Goal: Transaction & Acquisition: Purchase product/service

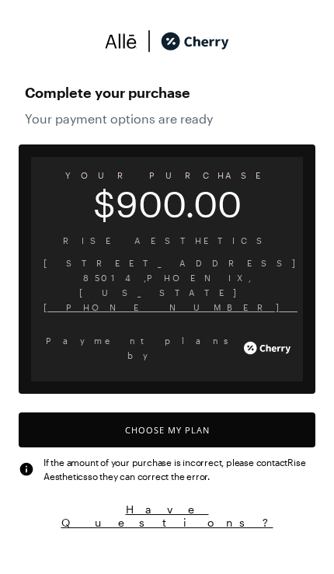
scroll to position [6, 0]
click at [96, 413] on button "Choose My Plan" at bounding box center [167, 430] width 297 height 35
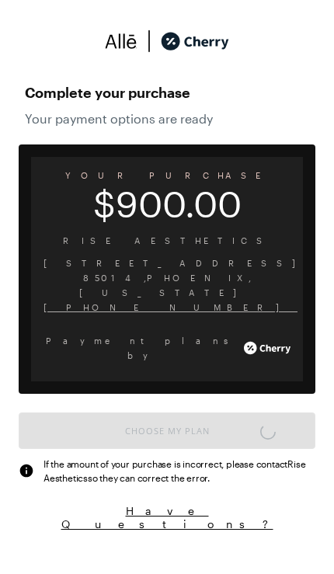
scroll to position [1301, 0]
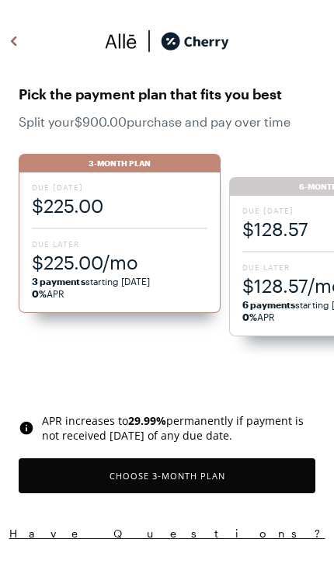
click at [271, 287] on span "$128.57/mo" at bounding box center [331, 286] width 176 height 26
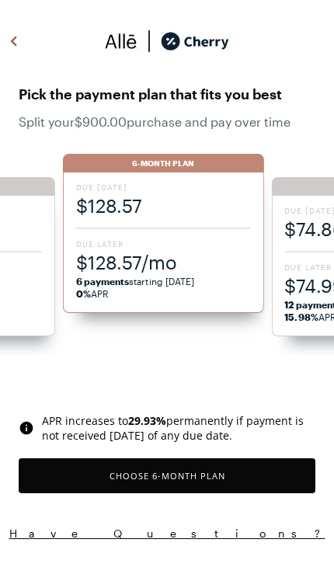
click at [198, 479] on button "Choose 6 -Month Plan" at bounding box center [167, 476] width 297 height 35
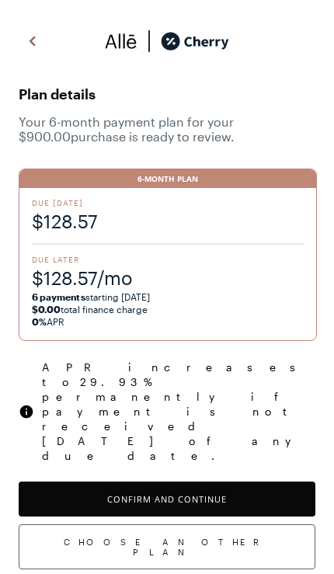
click at [95, 482] on button "Confirm and Continue" at bounding box center [167, 499] width 297 height 35
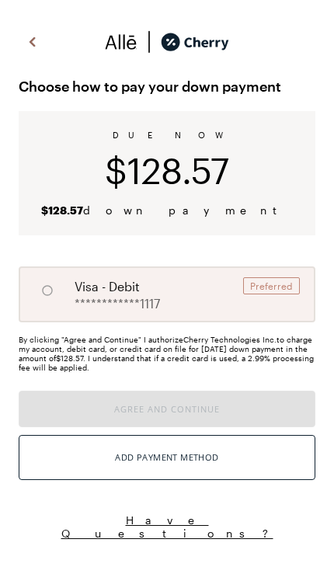
radio input "true"
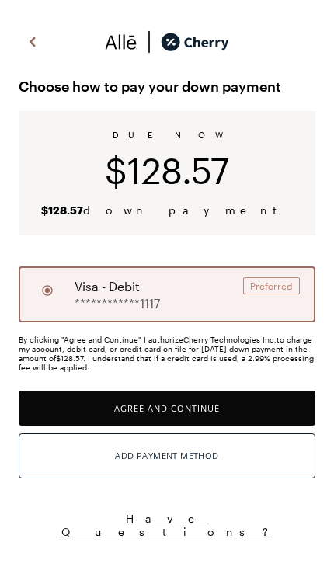
click at [260, 407] on button "Agree and Continue" at bounding box center [167, 408] width 297 height 35
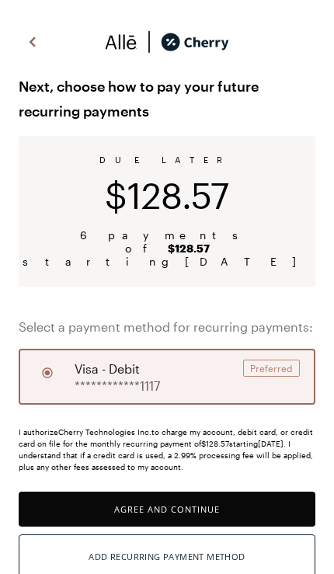
click at [125, 494] on button "Agree and Continue" at bounding box center [167, 509] width 297 height 35
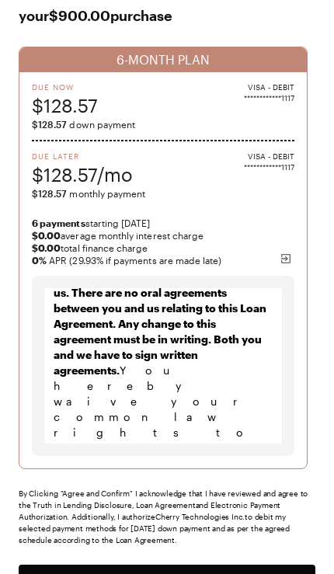
scroll to position [103, 0]
click at [192, 574] on button "Agree and Confirm" at bounding box center [167, 582] width 297 height 35
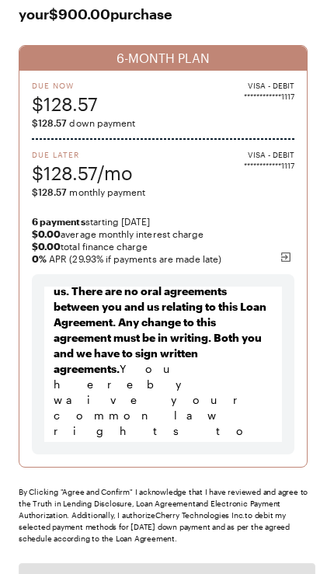
scroll to position [105, 0]
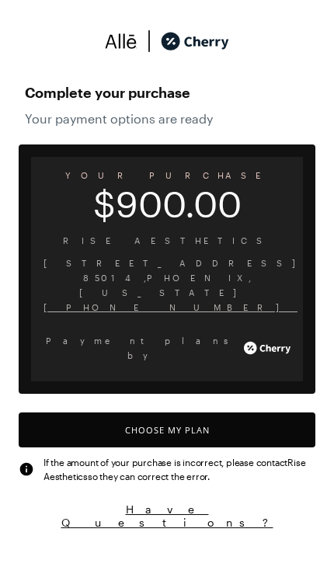
click at [264, 413] on button "Choose My Plan" at bounding box center [167, 430] width 297 height 35
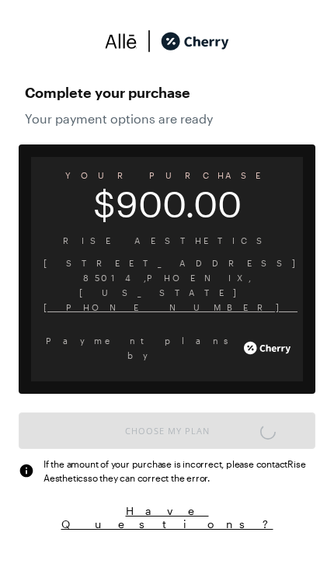
scroll to position [1301, 0]
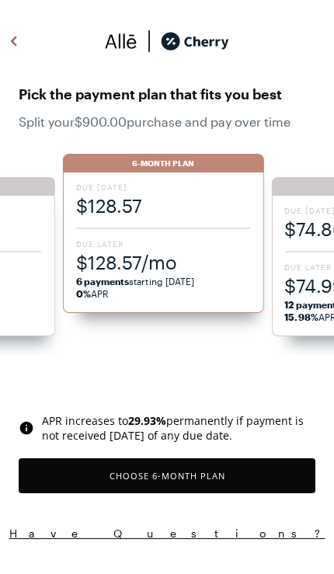
click at [195, 229] on div at bounding box center [163, 229] width 175 height 2
click at [205, 272] on span "$128.57/mo" at bounding box center [163, 263] width 175 height 26
click at [232, 470] on button "Choose 6 -Month Plan" at bounding box center [167, 476] width 297 height 35
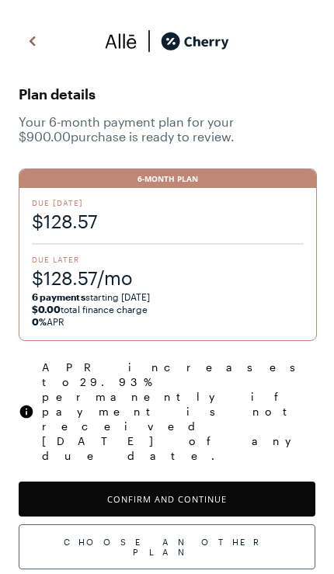
click at [276, 482] on button "Confirm and Continue" at bounding box center [167, 499] width 297 height 35
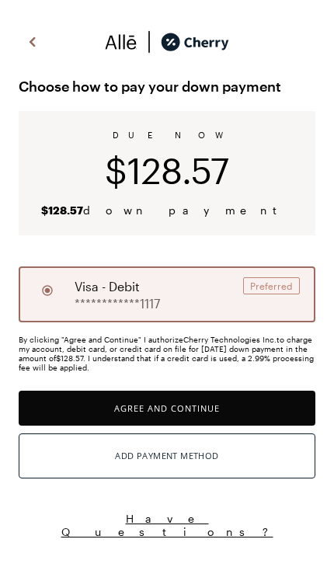
click at [287, 404] on button "Agree and Continue" at bounding box center [167, 408] width 297 height 35
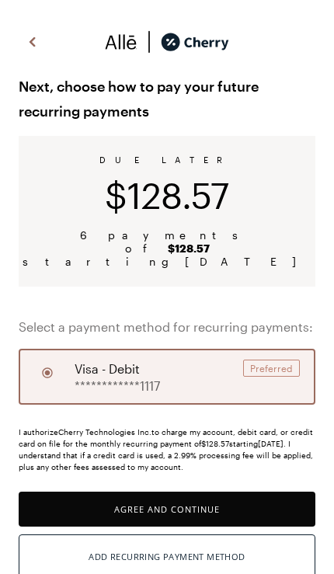
scroll to position [56, 0]
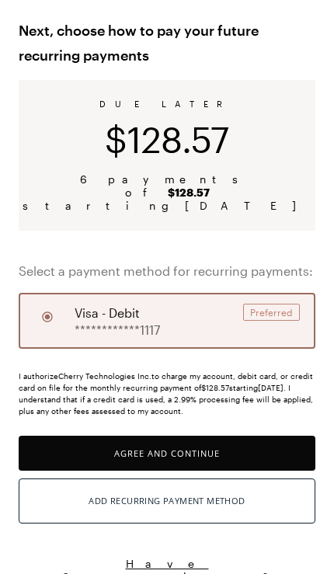
click at [267, 449] on button "Agree and Continue" at bounding box center [167, 453] width 297 height 35
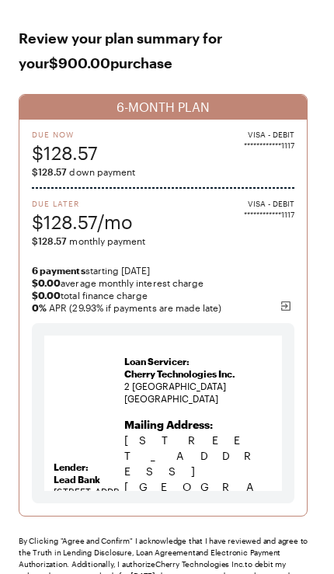
scroll to position [167, 0]
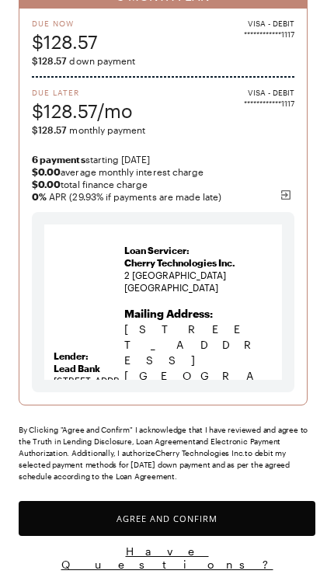
click at [260, 512] on button "Agree and Confirm" at bounding box center [167, 518] width 297 height 35
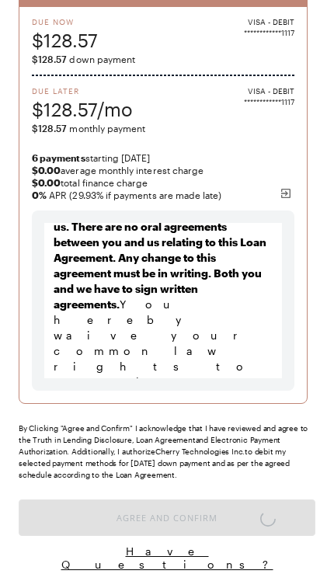
scroll to position [17713, 0]
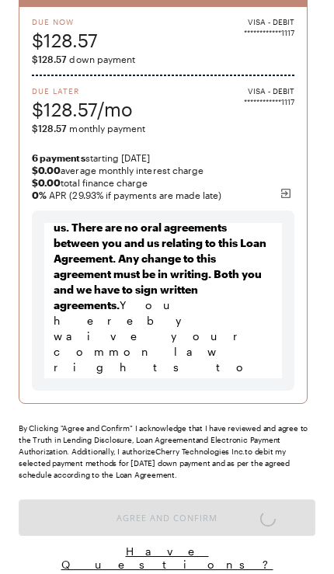
click at [298, 463] on div "By Clicking "Agree and Confirm" I acknowledge that I have reviewed and agree to…" at bounding box center [167, 452] width 297 height 58
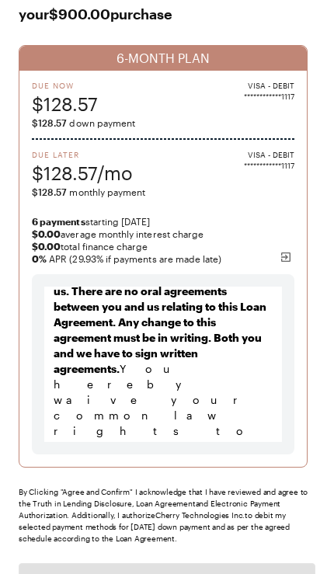
scroll to position [169, 0]
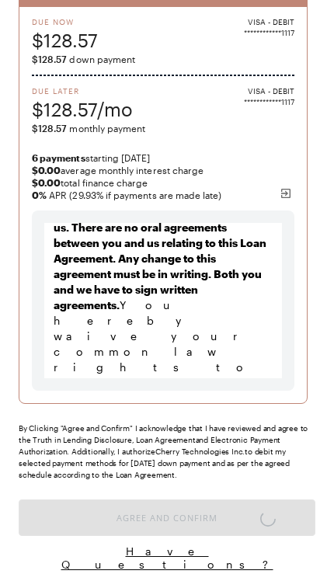
click at [133, 484] on div "**********" at bounding box center [167, 215] width 334 height 745
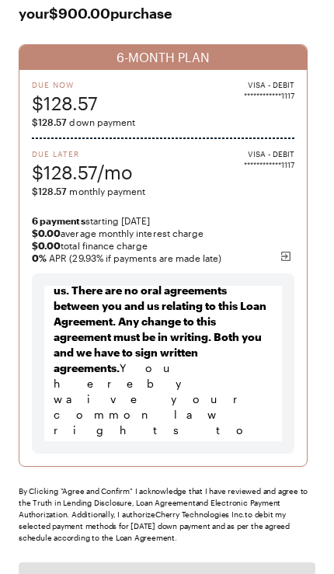
scroll to position [105, 0]
